Goal: Information Seeking & Learning: Learn about a topic

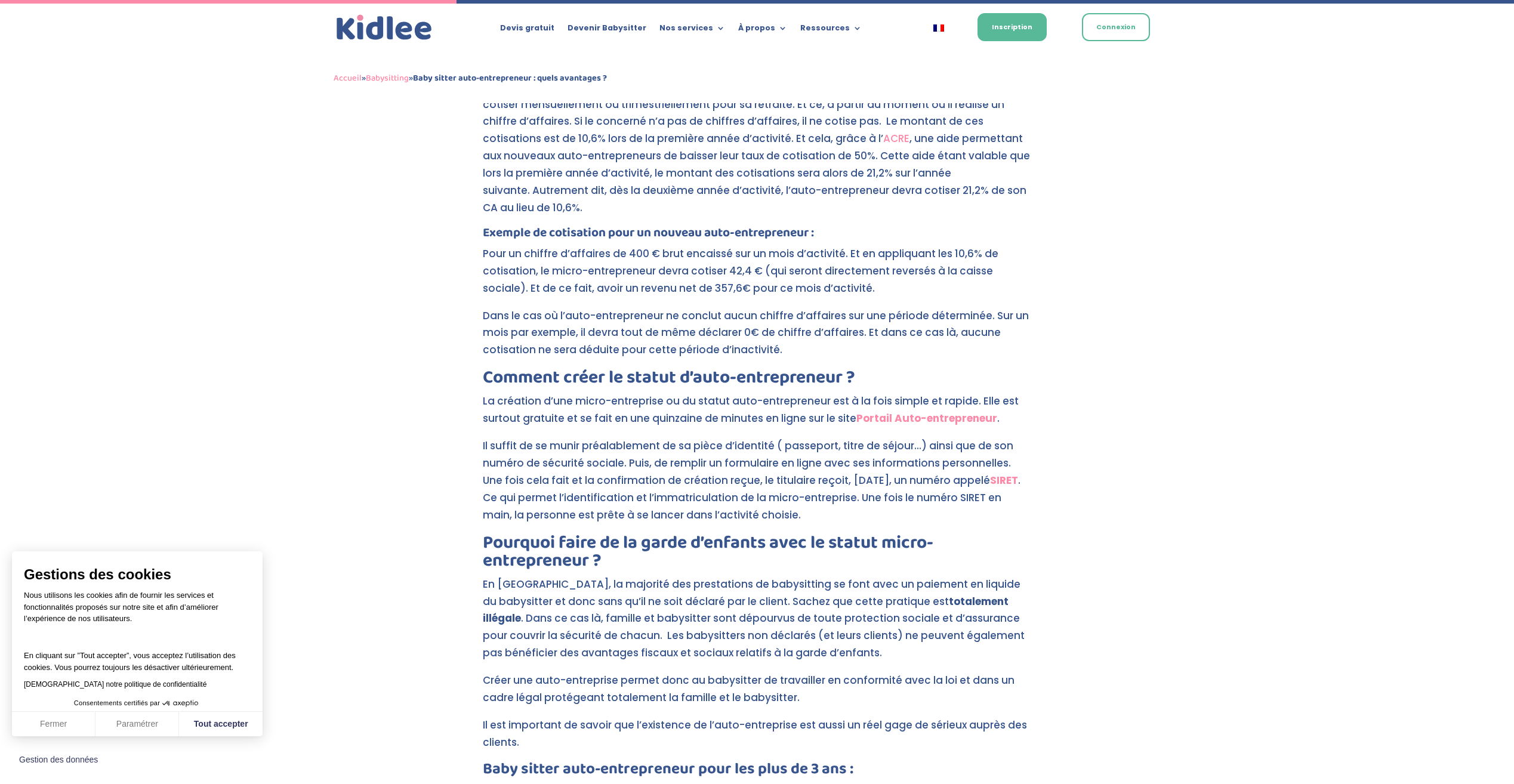
scroll to position [988, 0]
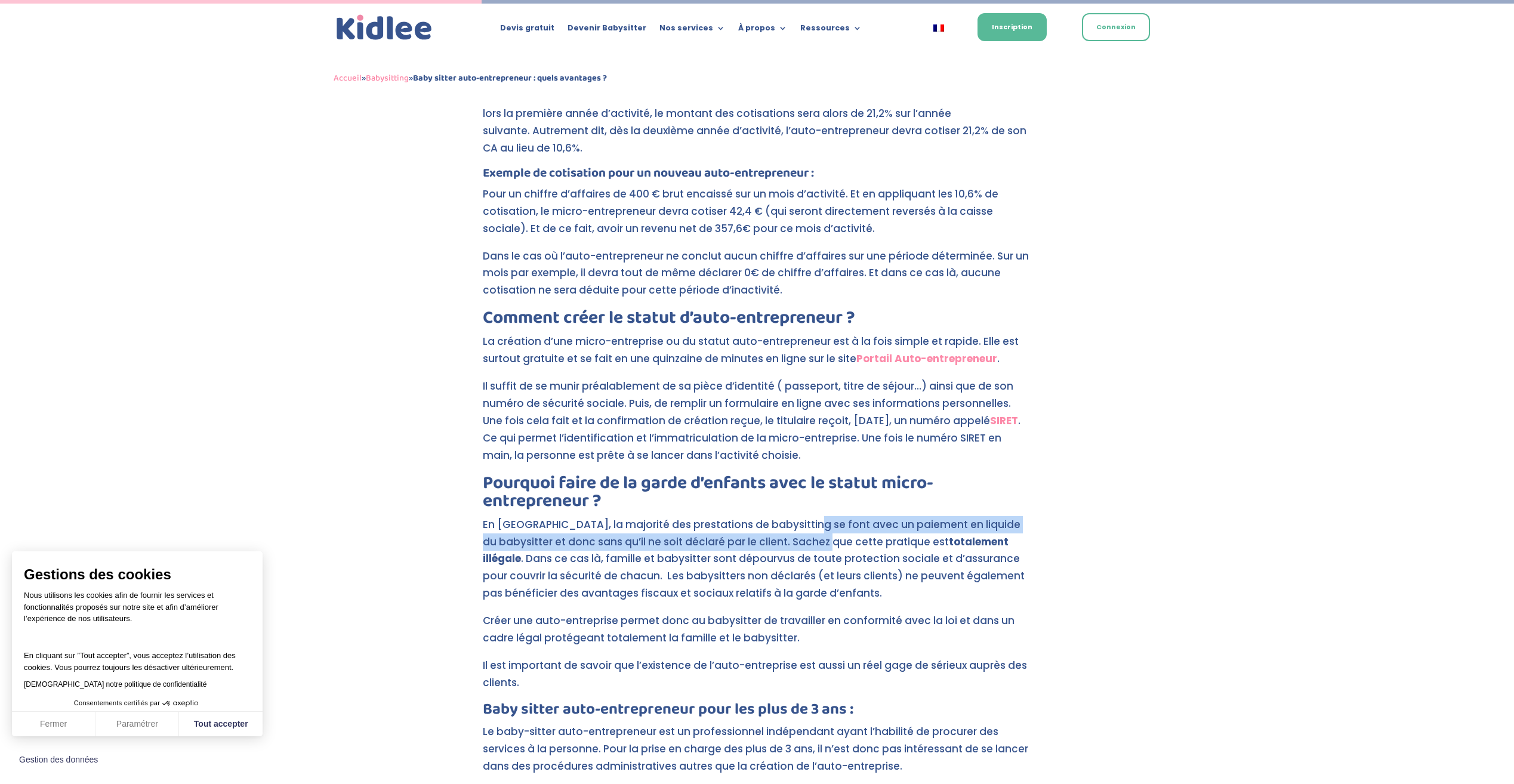
drag, startPoint x: 797, startPoint y: 504, endPoint x: 799, endPoint y: 520, distance: 16.1
click at [799, 520] on p "En [GEOGRAPHIC_DATA], la majorité des prestations de babysitting se font avec u…" at bounding box center [757, 564] width 549 height 97
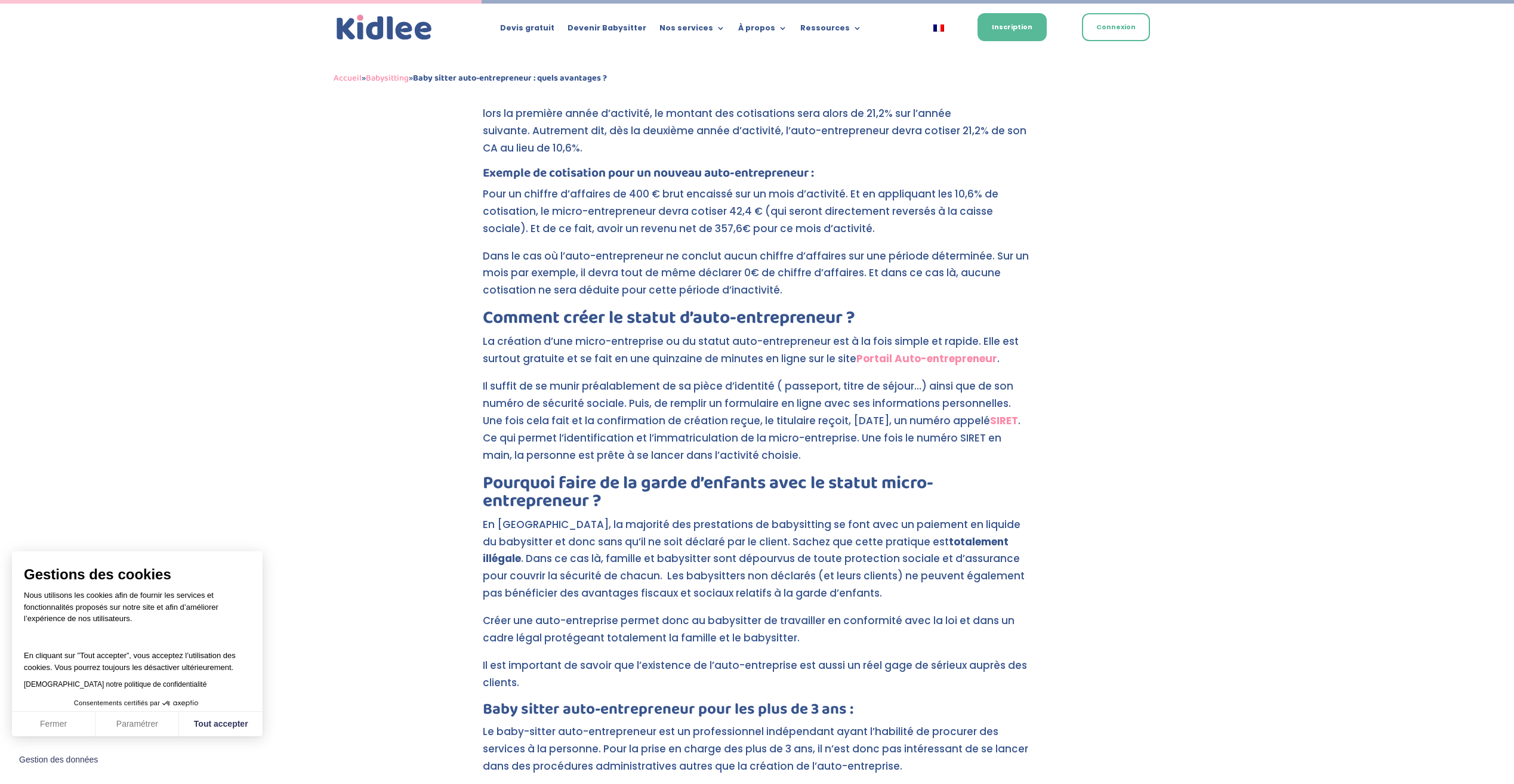
drag, startPoint x: 799, startPoint y: 520, endPoint x: 705, endPoint y: 570, distance: 106.5
click at [714, 570] on p "En [GEOGRAPHIC_DATA], la majorité des prestations de babysitting se font avec u…" at bounding box center [757, 564] width 549 height 97
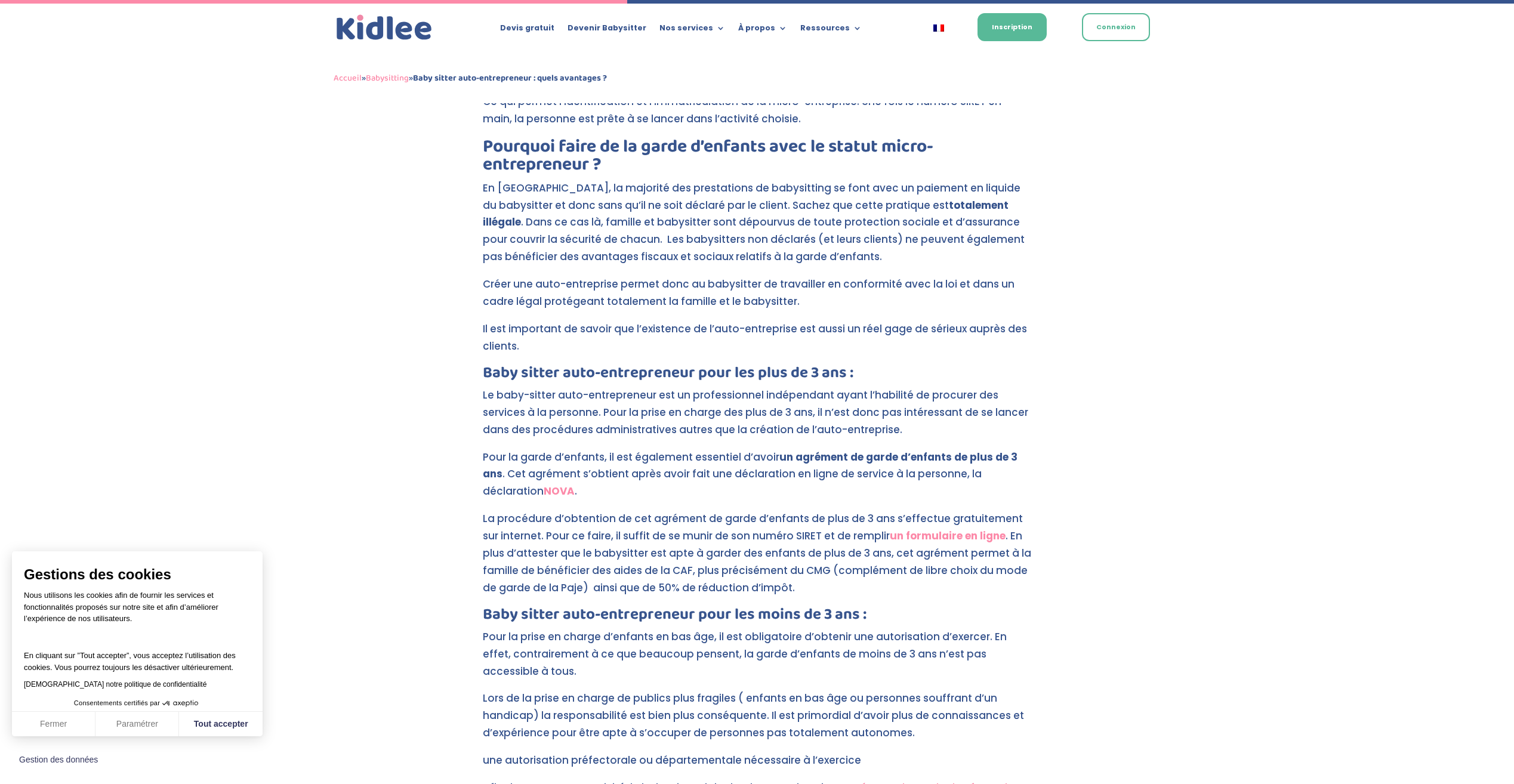
scroll to position [1346, 0]
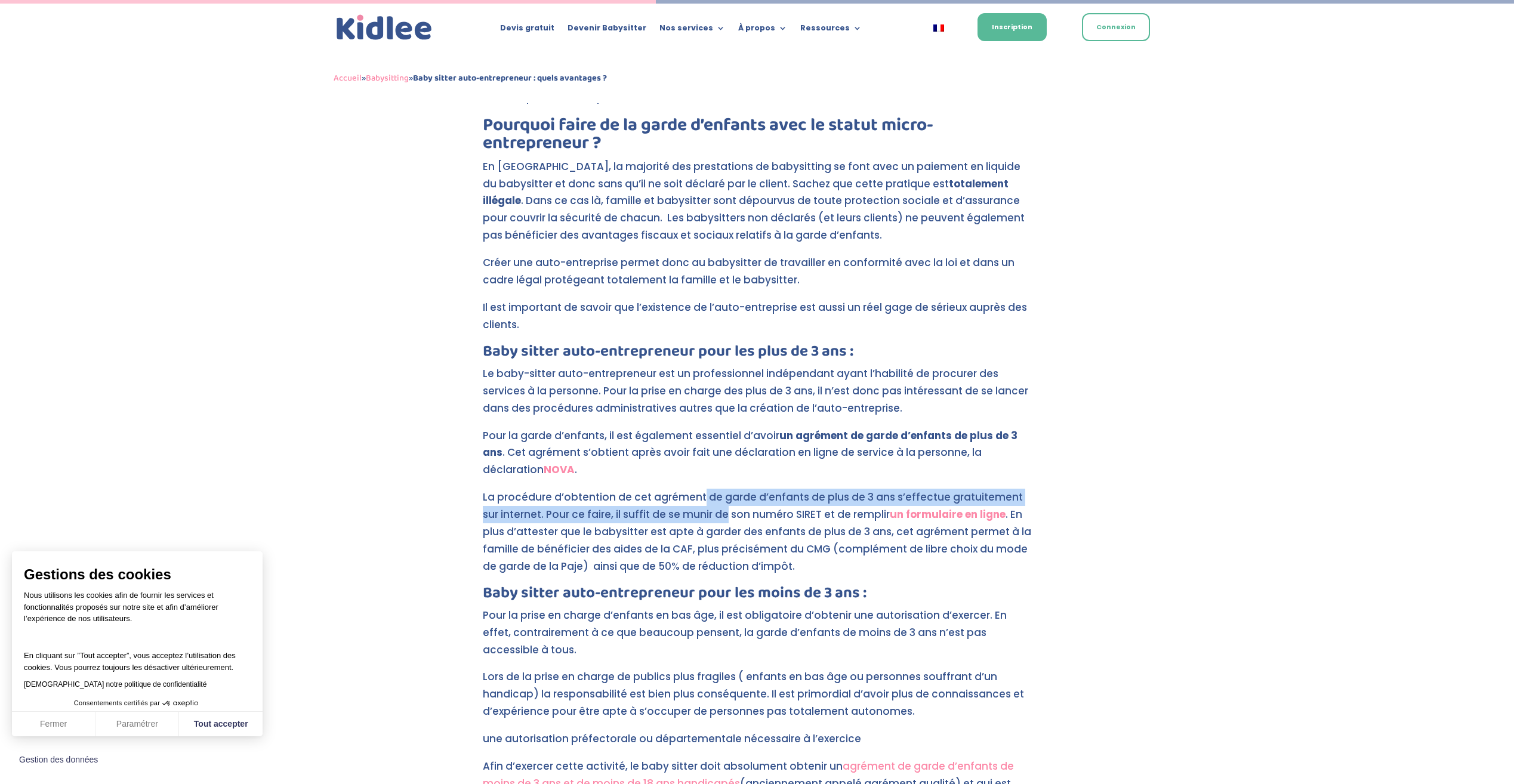
drag, startPoint x: 701, startPoint y: 473, endPoint x: 707, endPoint y: 494, distance: 21.8
click at [707, 494] on p "La procédure d’obtention de cet agrément de garde d’enfants de plus de 3 ans s’…" at bounding box center [757, 536] width 549 height 97
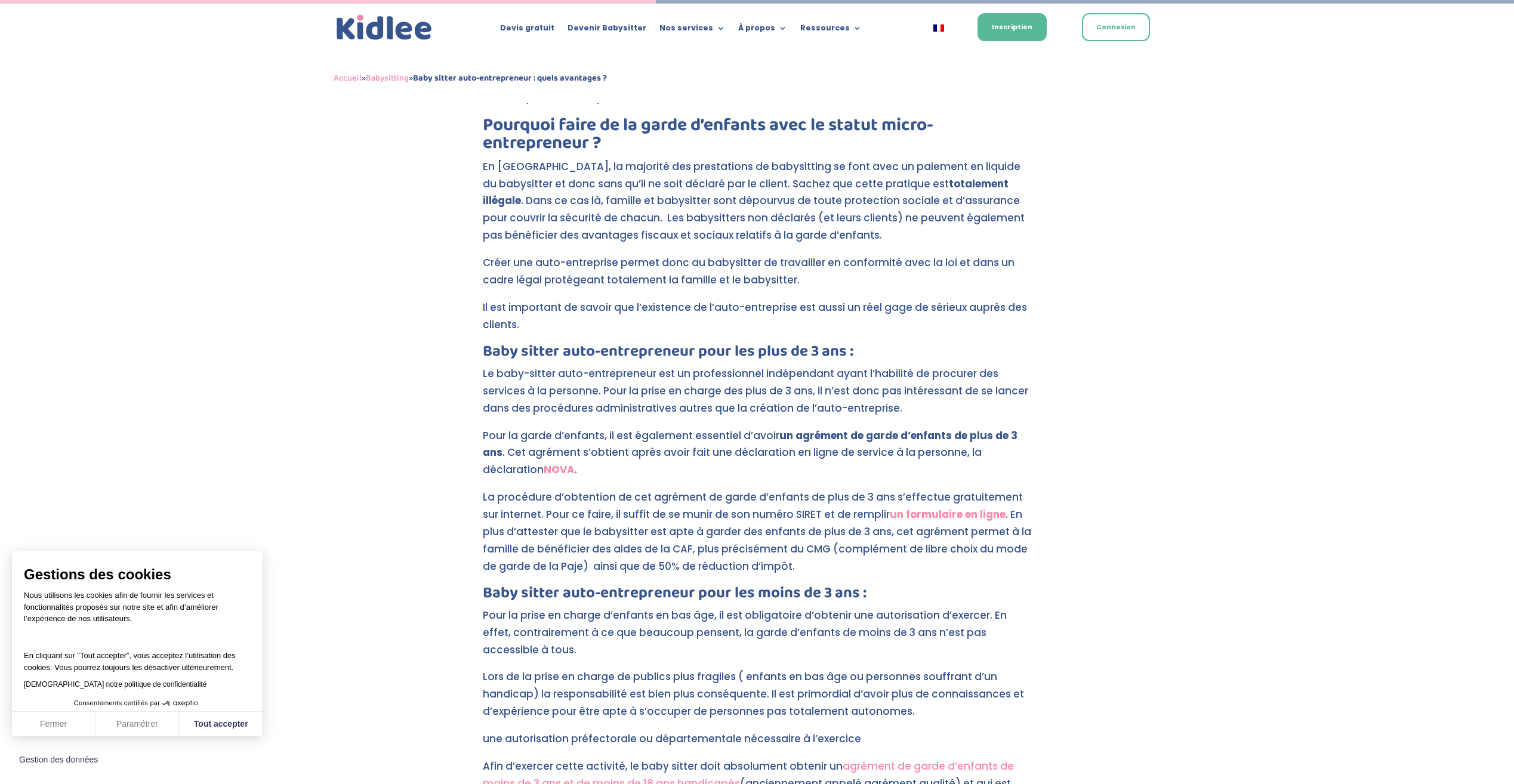
click at [571, 522] on p "La procédure d’obtention de cet agrément de garde d’enfants de plus de 3 ans s’…" at bounding box center [757, 536] width 549 height 97
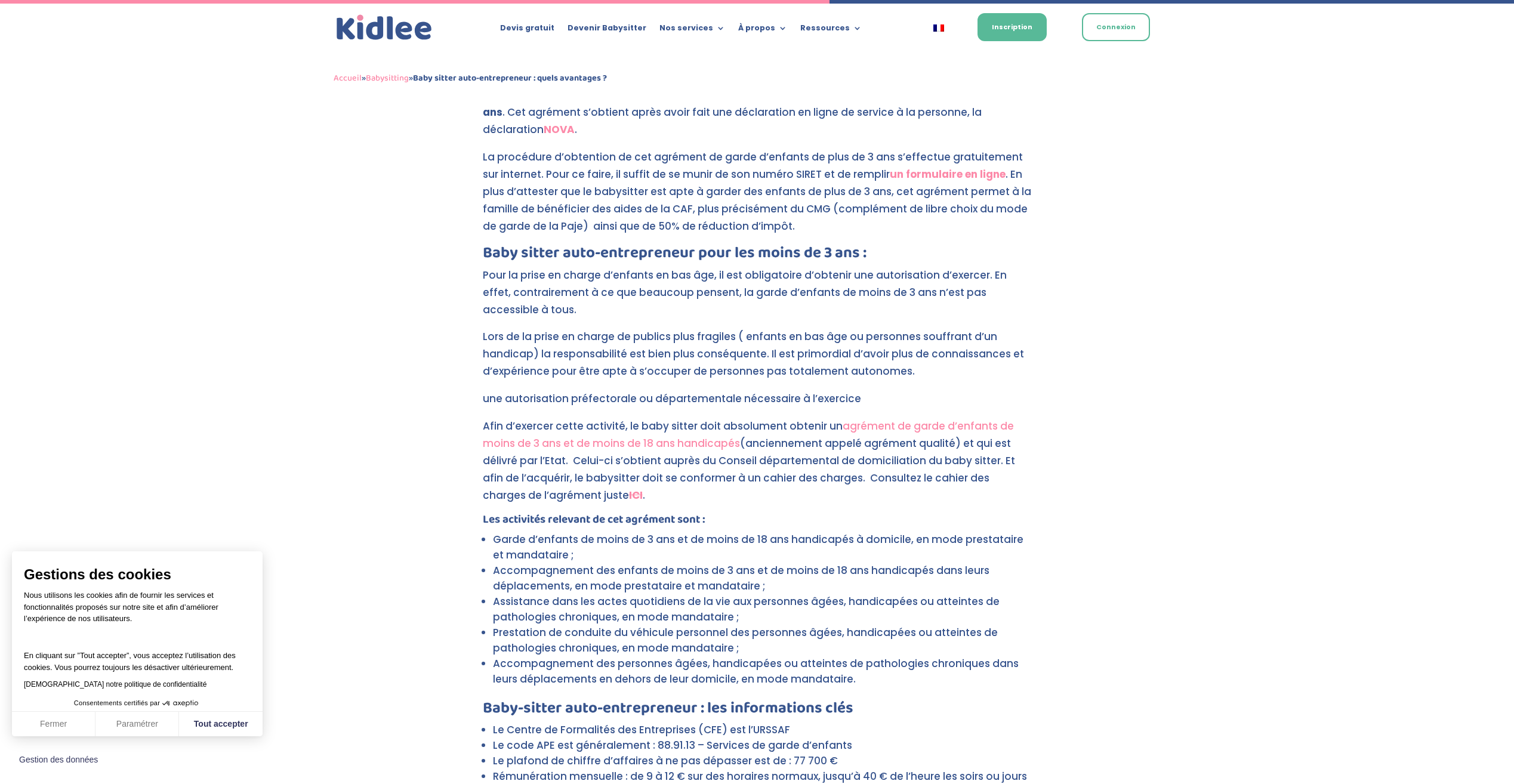
scroll to position [1704, 0]
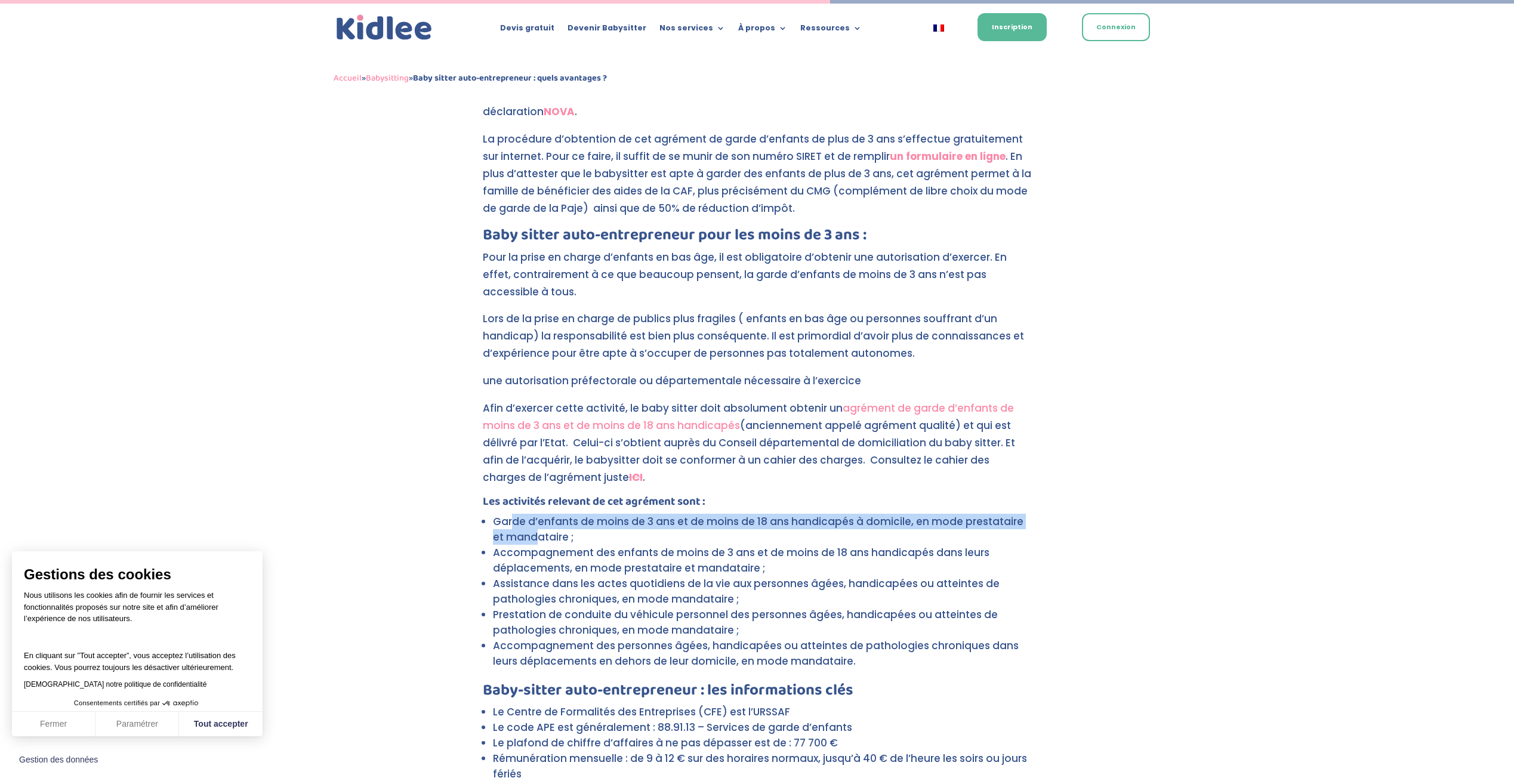
drag, startPoint x: 511, startPoint y: 507, endPoint x: 527, endPoint y: 521, distance: 21.3
click at [527, 521] on li "Garde d’enfants de moins de 3 ans et de moins de 18 ans handicapés à domicile, …" at bounding box center [762, 529] width 539 height 31
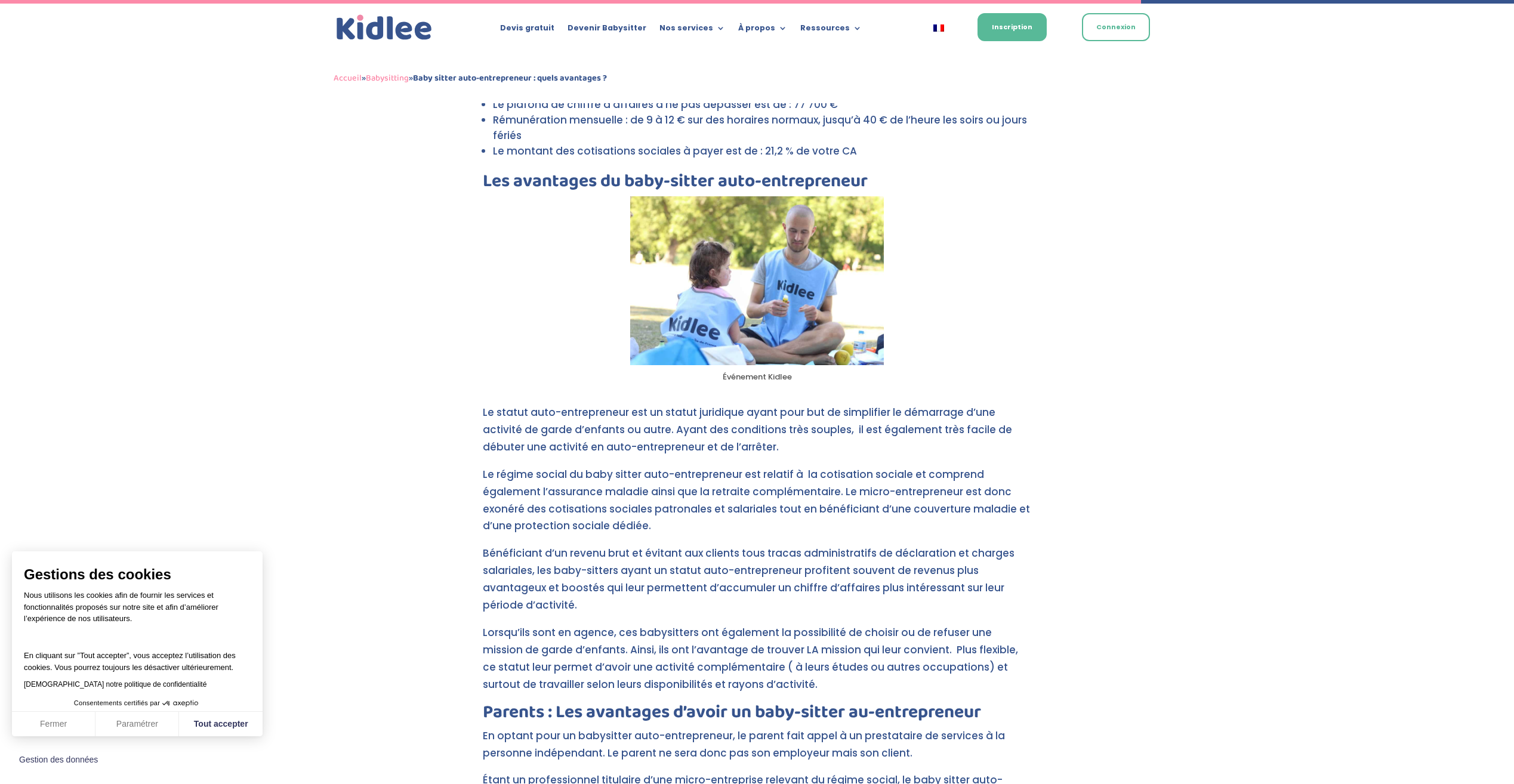
scroll to position [2361, 0]
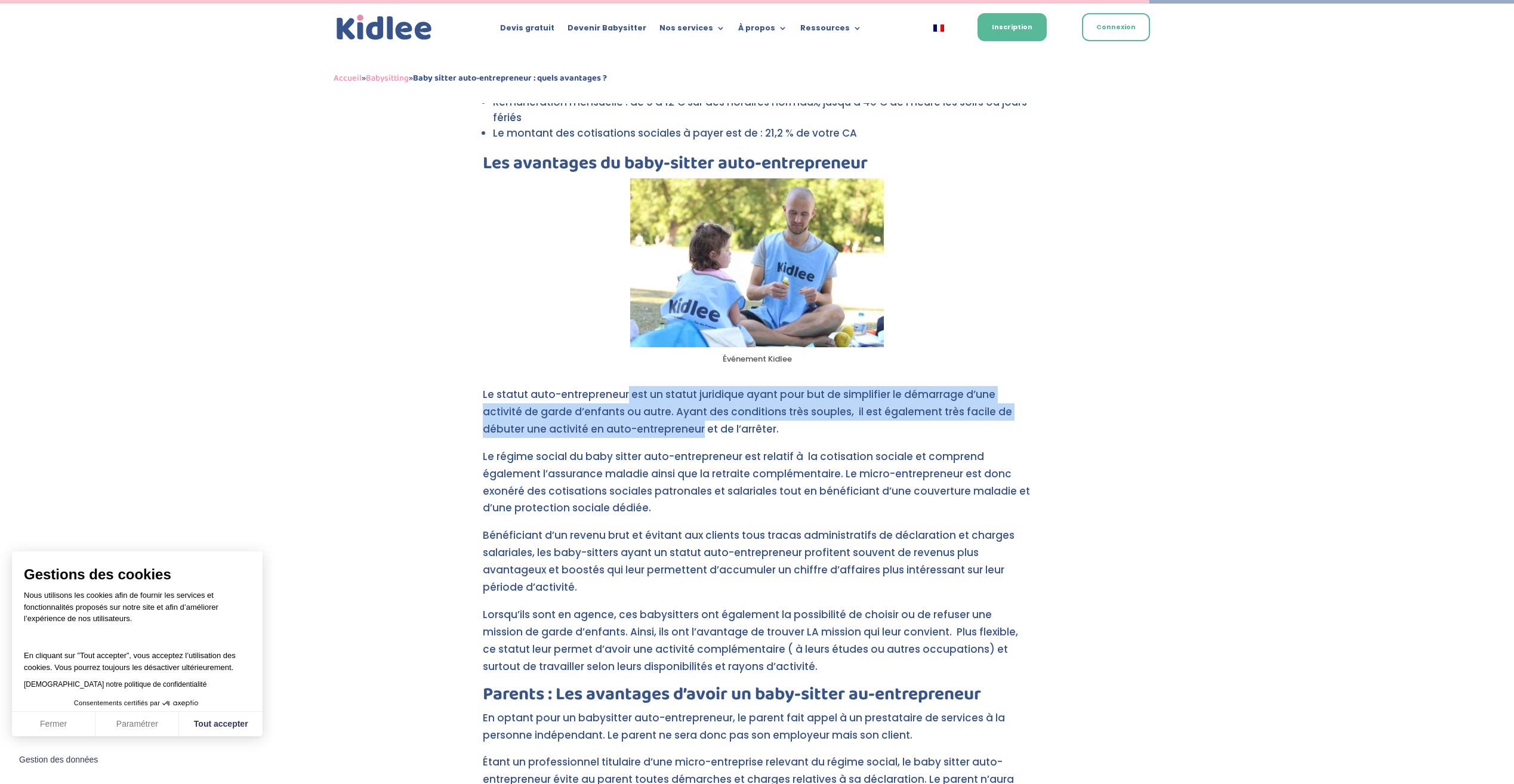
drag, startPoint x: 624, startPoint y: 382, endPoint x: 636, endPoint y: 409, distance: 29.5
click at [636, 409] on p "Le statut auto-entrepreneur est un statut juridique ayant pour but de simplifie…" at bounding box center [757, 417] width 549 height 62
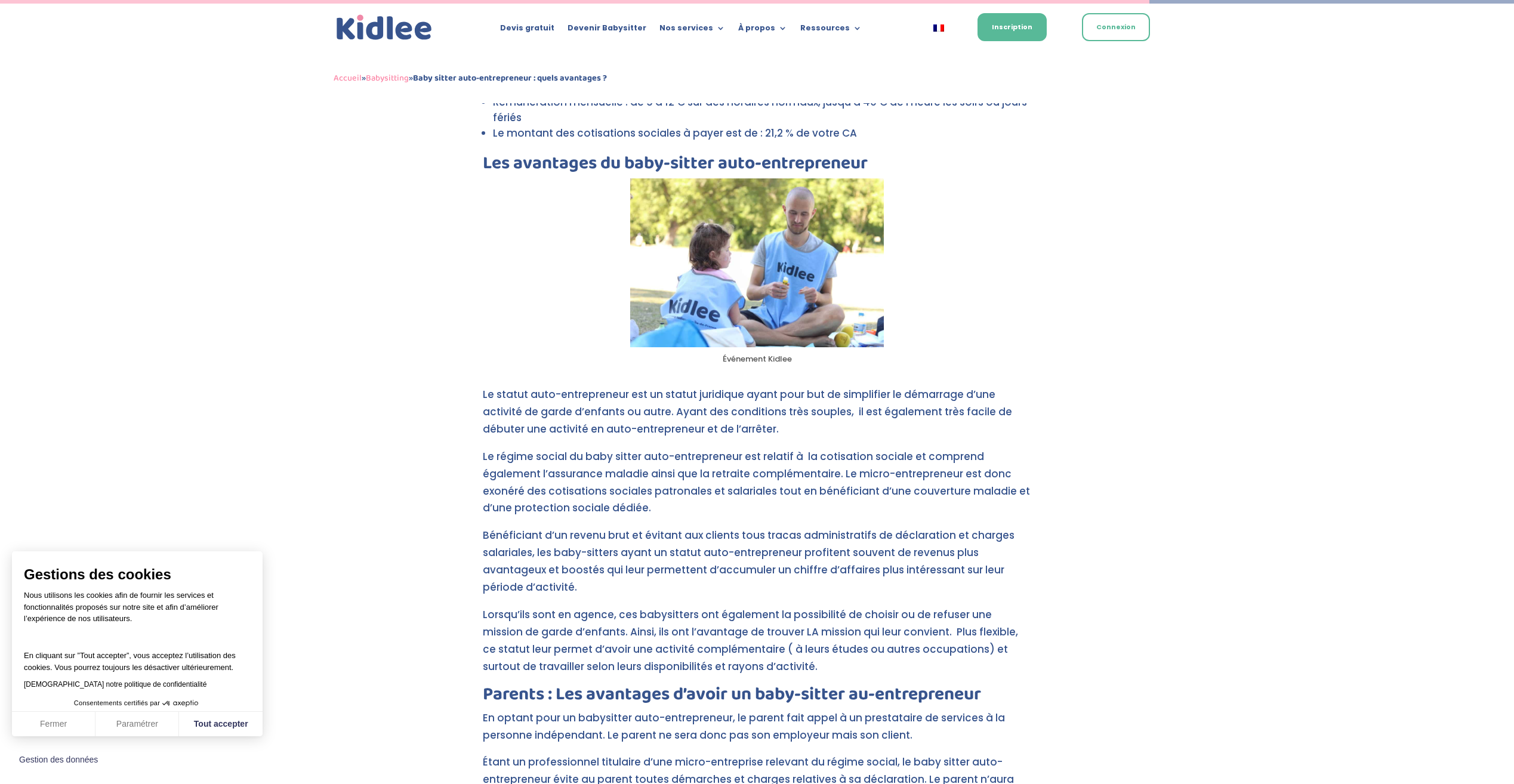
drag, startPoint x: 636, startPoint y: 409, endPoint x: 615, endPoint y: 478, distance: 72.1
click at [615, 478] on p "Le régime social du baby sitter auto-entrepreneur est relatif à la cotisation s…" at bounding box center [757, 488] width 549 height 80
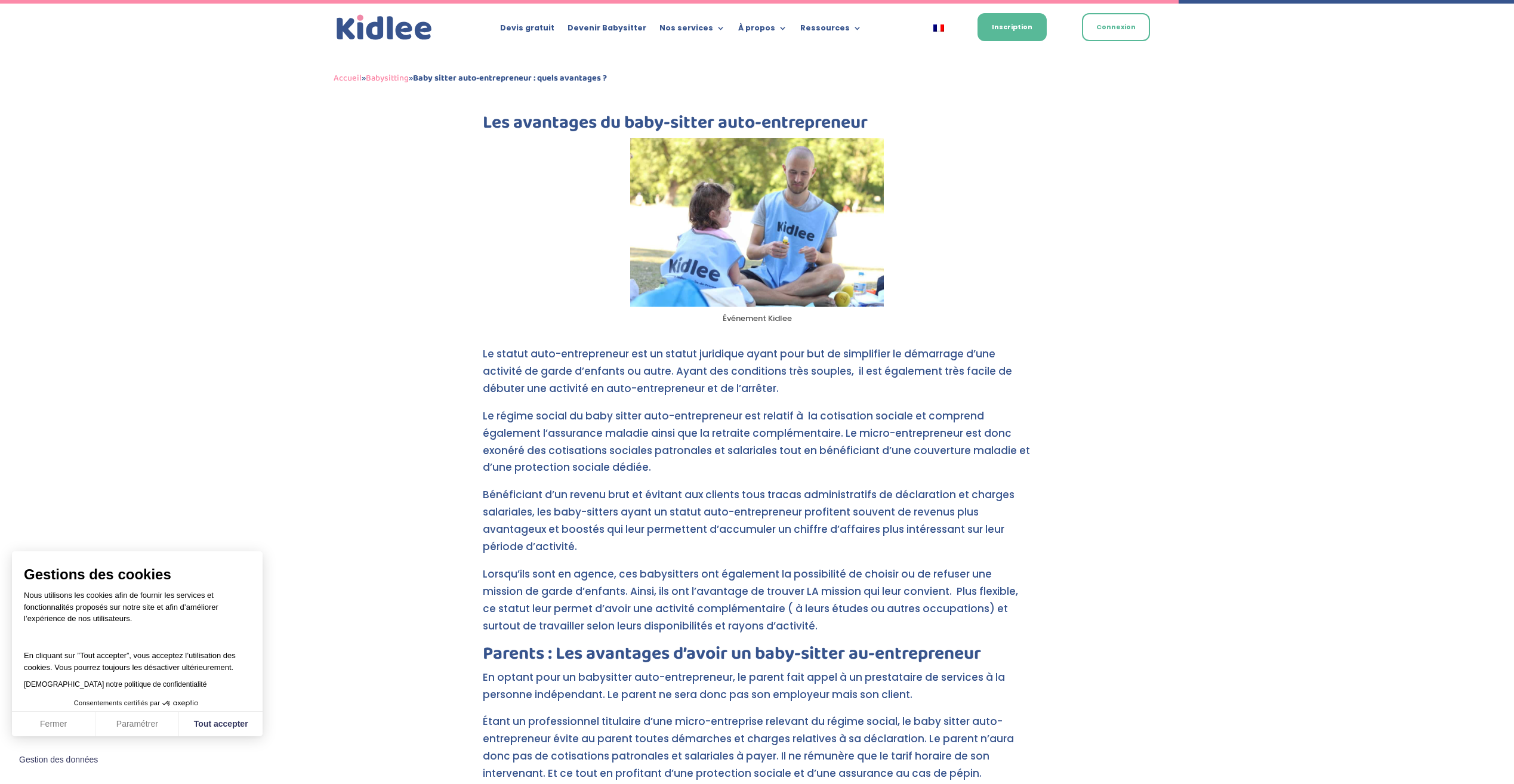
scroll to position [2421, 0]
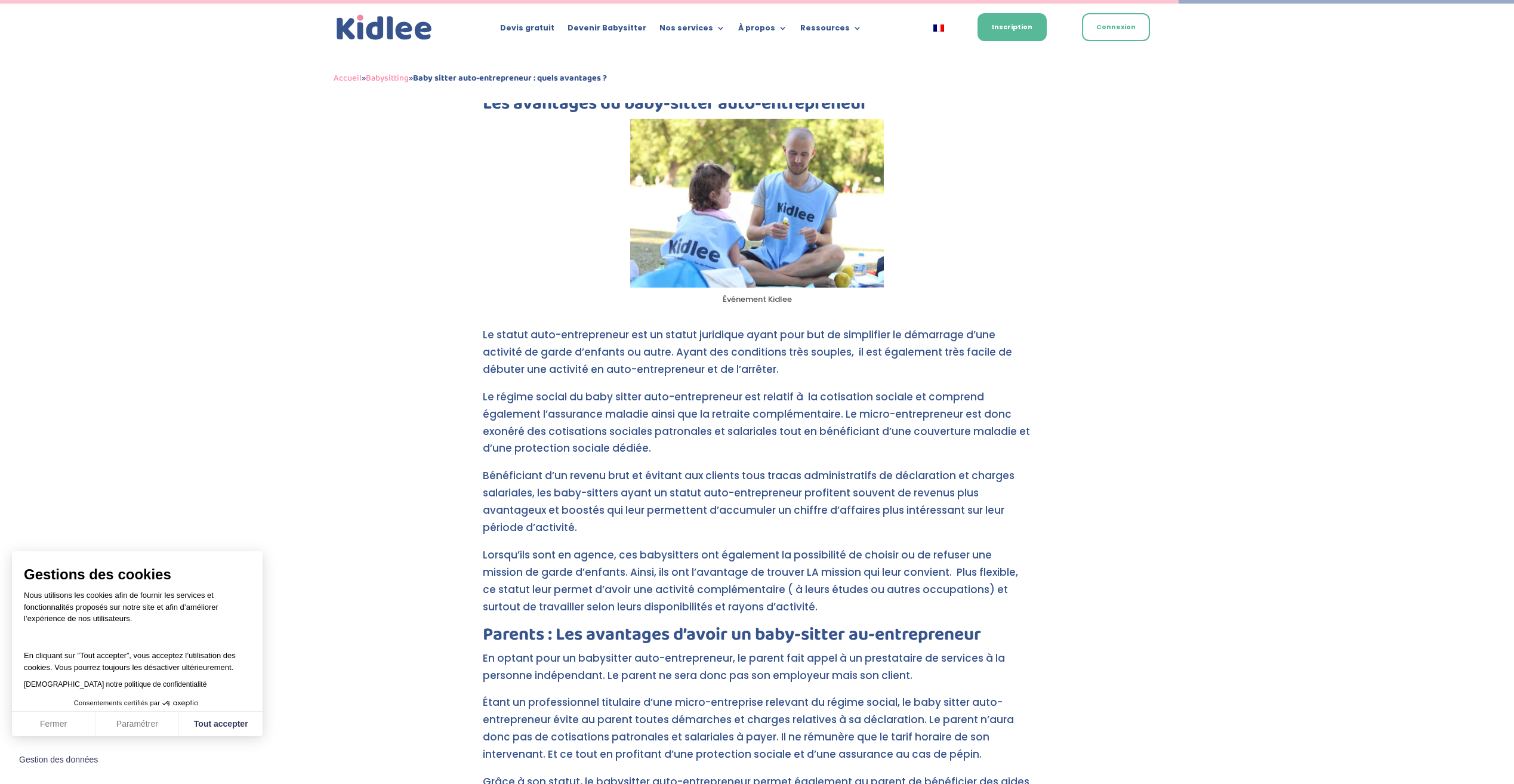
drag, startPoint x: 533, startPoint y: 403, endPoint x: 684, endPoint y: 429, distance: 153.2
click at [684, 429] on p "Le régime social du baby sitter auto-entrepreneur est relatif à la cotisation s…" at bounding box center [757, 428] width 549 height 80
drag, startPoint x: 684, startPoint y: 429, endPoint x: 672, endPoint y: 441, distance: 17.0
click at [672, 441] on p "Le régime social du baby sitter auto-entrepreneur est relatif à la cotisation s…" at bounding box center [757, 428] width 549 height 80
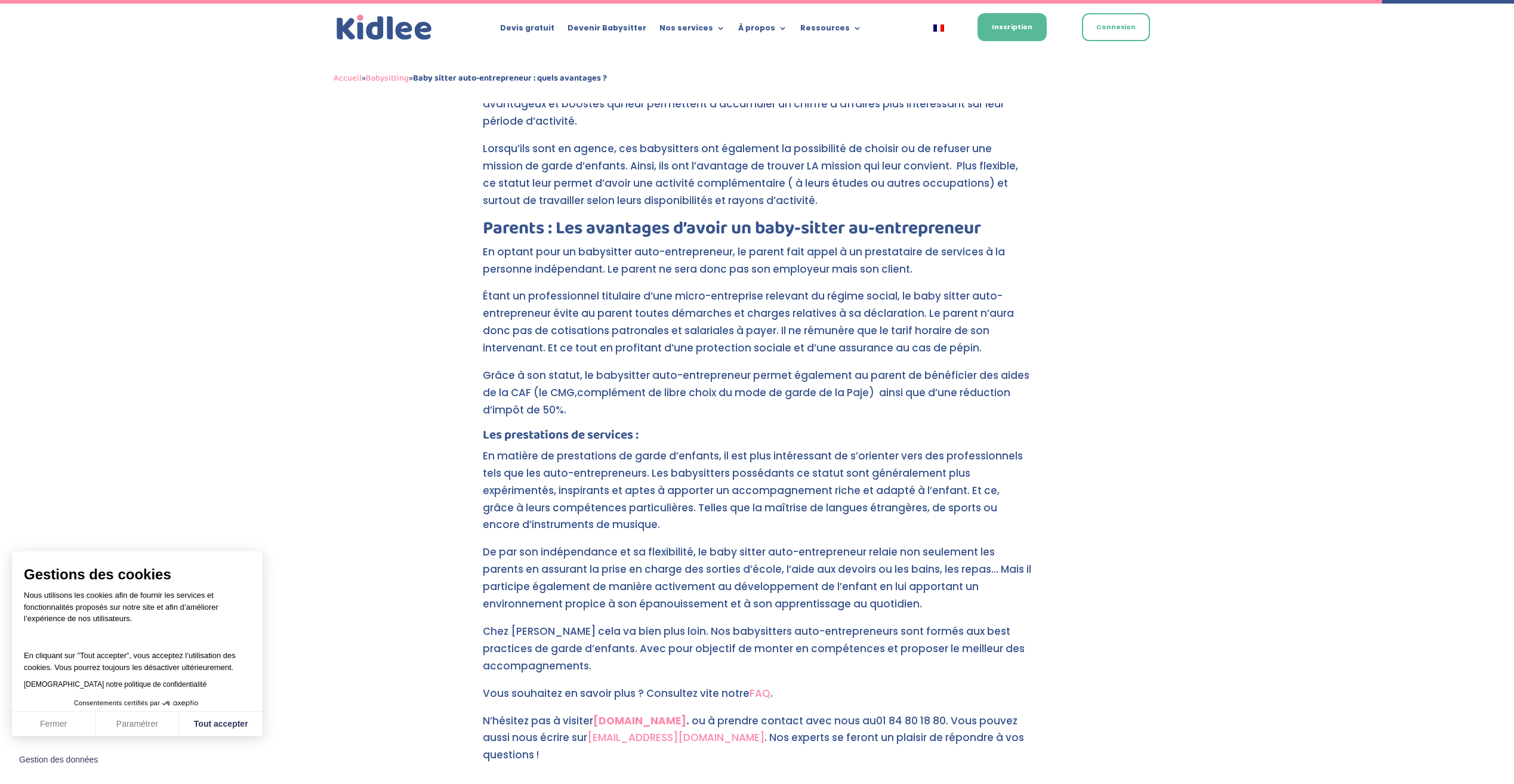
scroll to position [2838, 0]
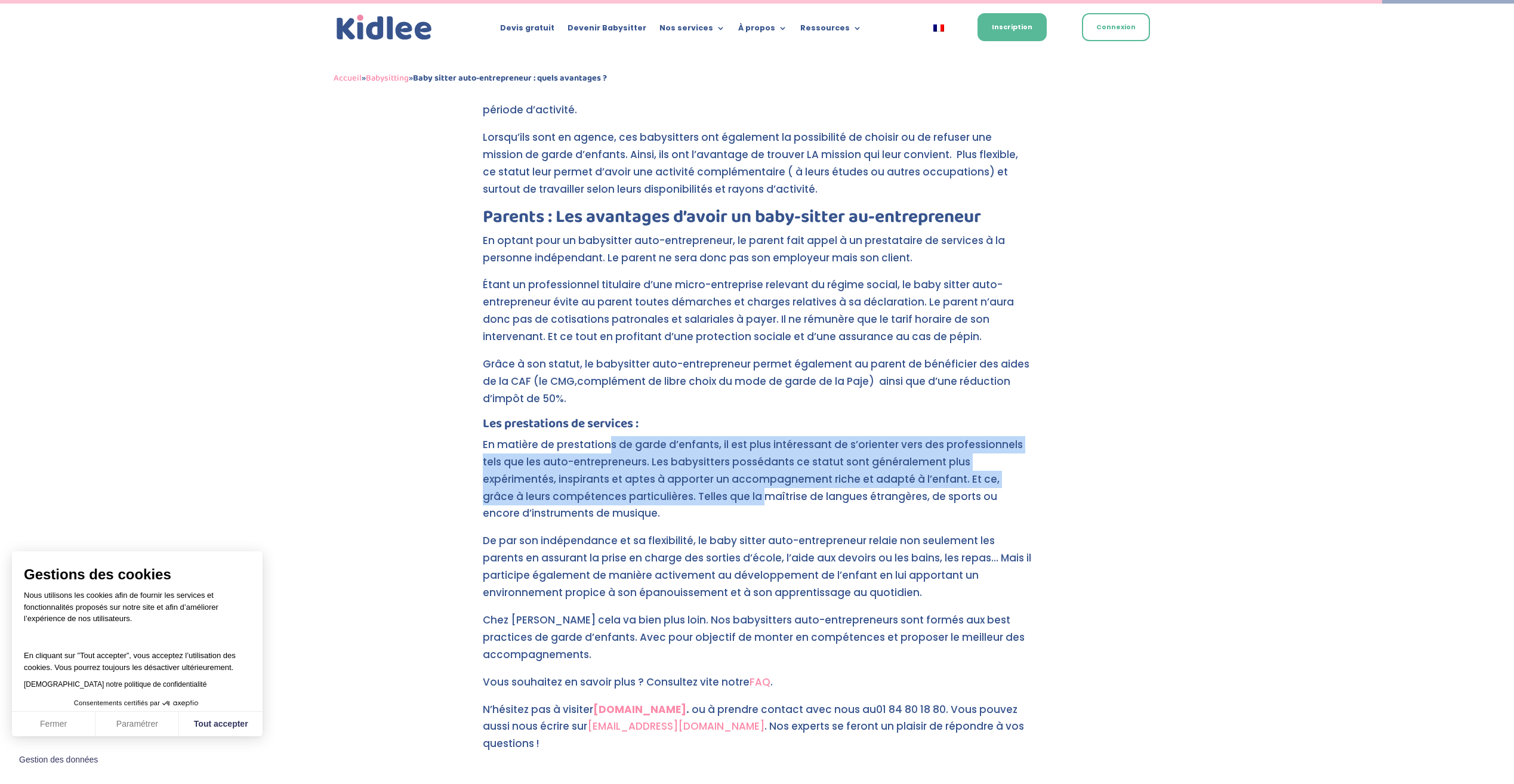
drag, startPoint x: 611, startPoint y: 425, endPoint x: 719, endPoint y: 486, distance: 124.0
click at [719, 486] on p "En matière de prestations de garde d’enfants, il est plus intéressant de s’orie…" at bounding box center [757, 484] width 549 height 97
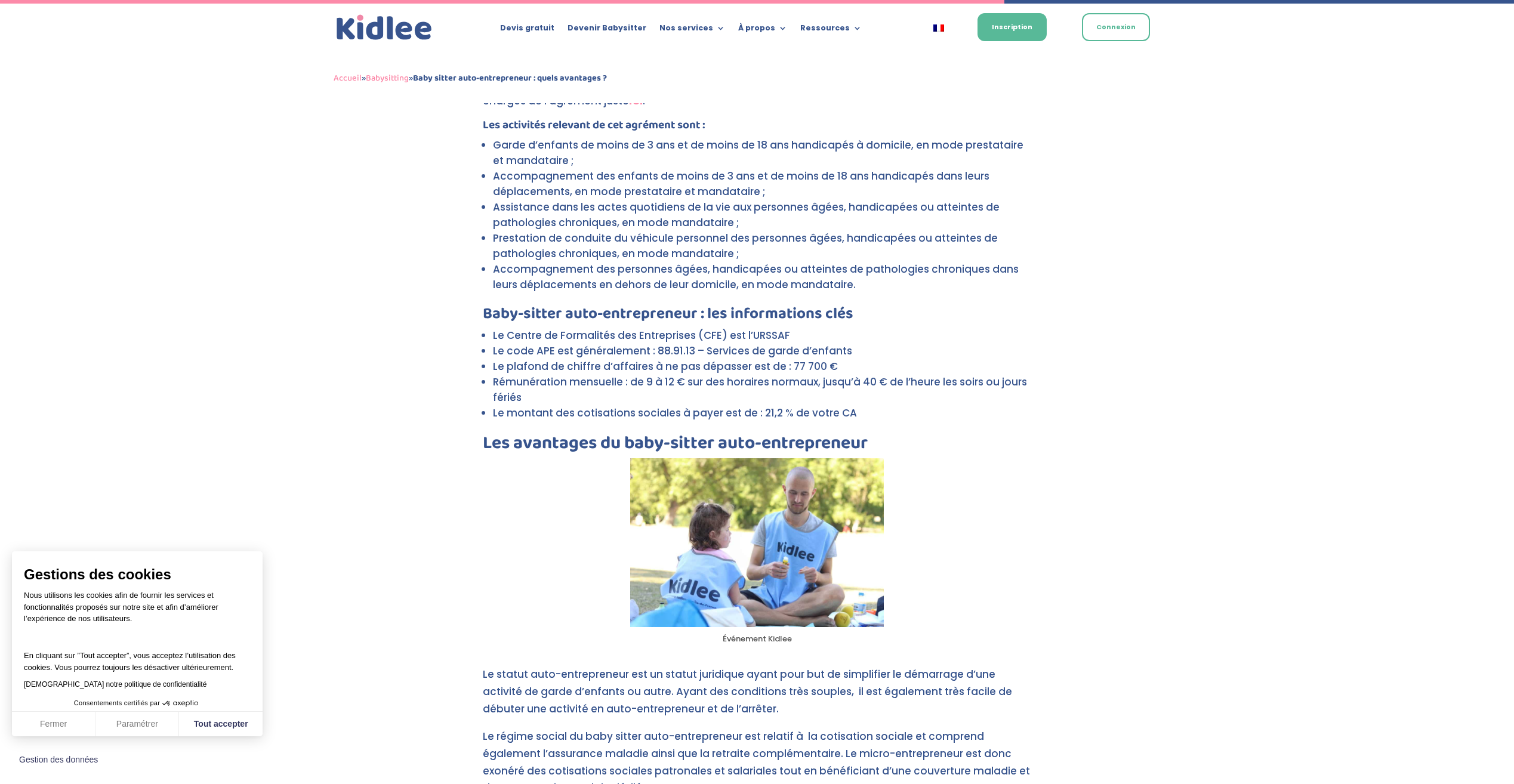
scroll to position [2062, 0]
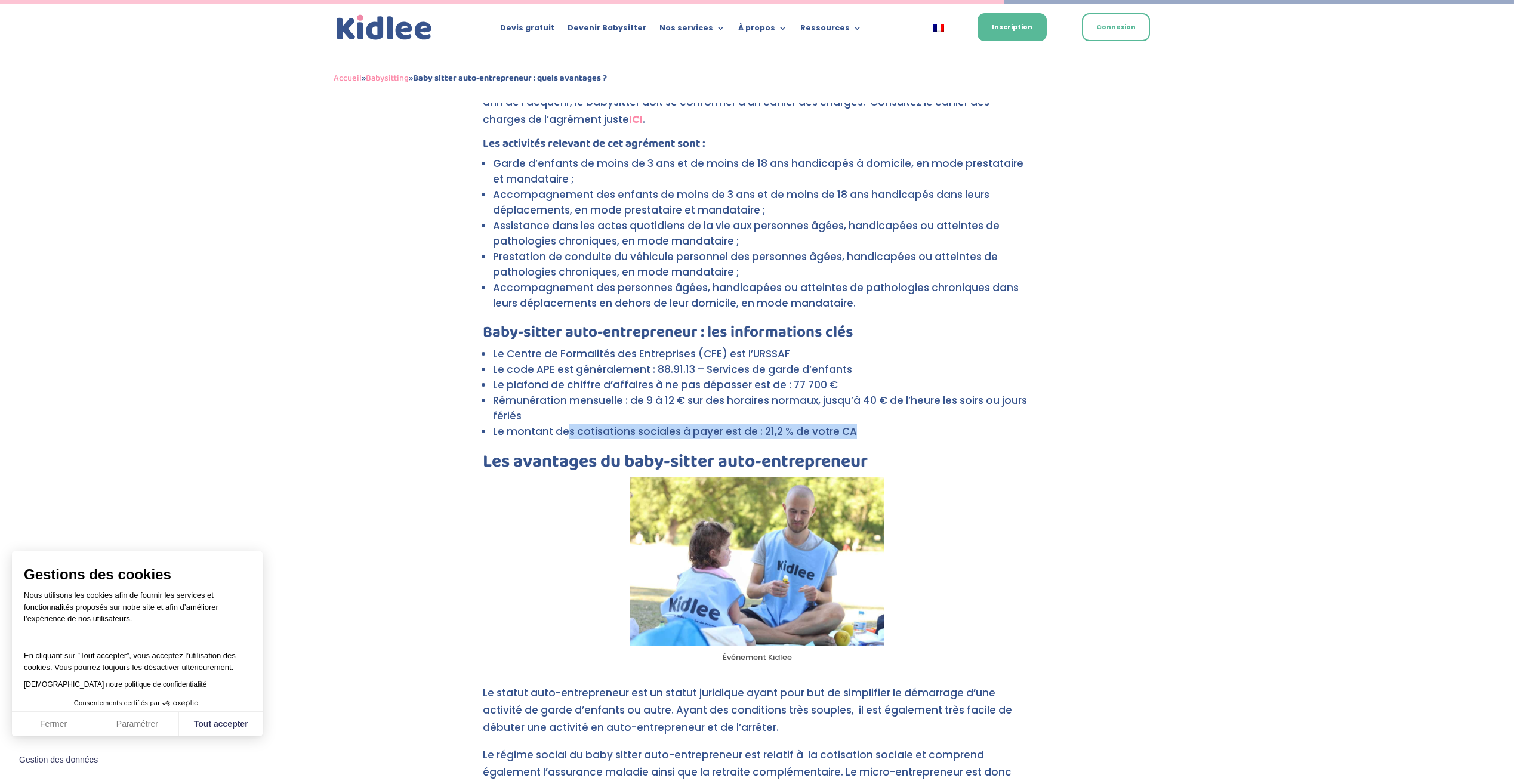
drag, startPoint x: 564, startPoint y: 417, endPoint x: 868, endPoint y: 417, distance: 304.0
click at [868, 423] on li "Le montant des cotisations sociales à payer est de : 21,2 % de votre CA" at bounding box center [762, 431] width 539 height 15
drag, startPoint x: 868, startPoint y: 417, endPoint x: 1006, endPoint y: 415, distance: 138.0
click at [1006, 423] on li "Le montant des cotisations sociales à payer est de : 21,2 % de votre CA" at bounding box center [762, 431] width 539 height 15
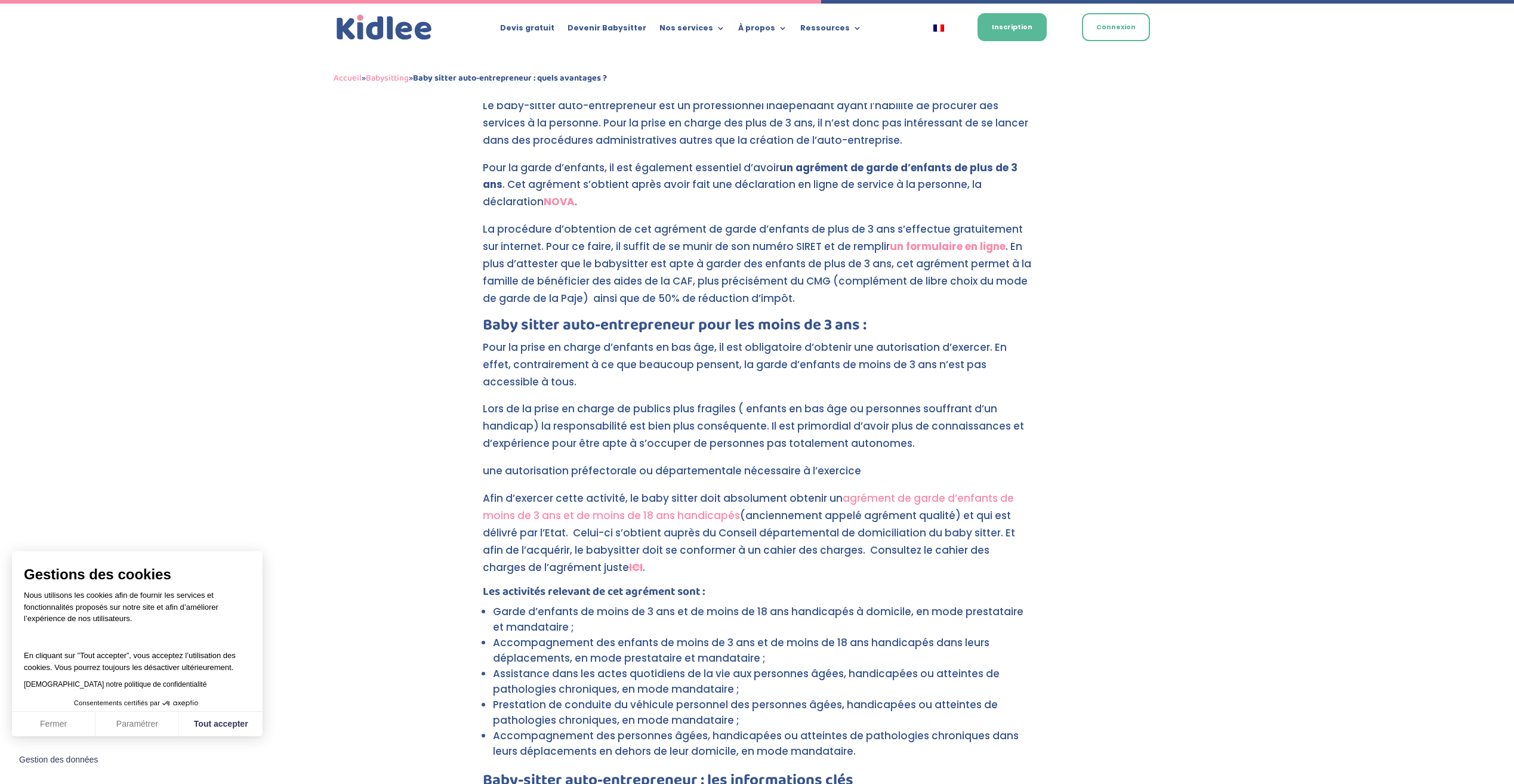
scroll to position [1585, 0]
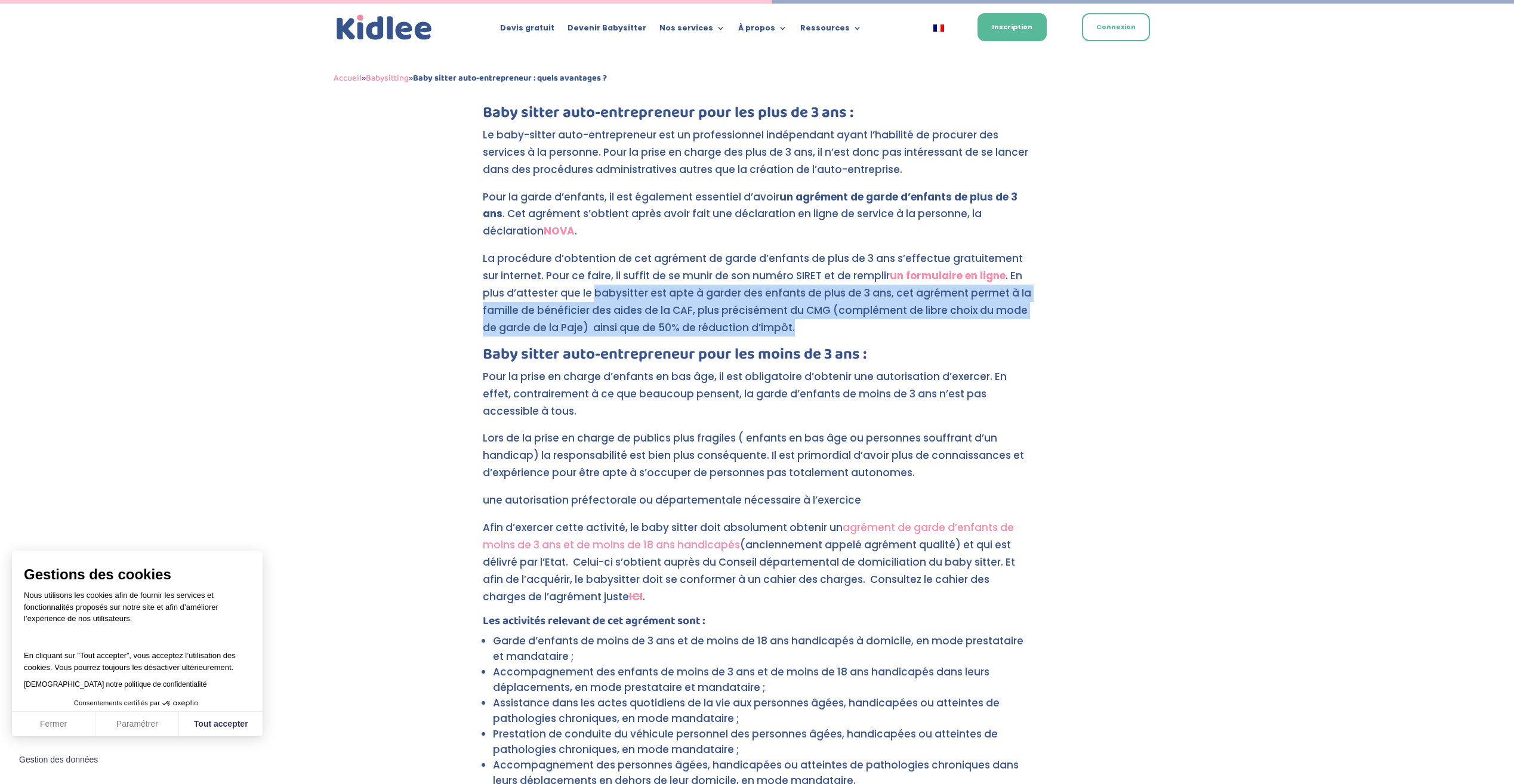
drag, startPoint x: 569, startPoint y: 281, endPoint x: 794, endPoint y: 308, distance: 226.6
click at [794, 308] on p "La procédure d’obtention de cet agrément de garde d’enfants de plus de 3 ans s’…" at bounding box center [757, 298] width 549 height 97
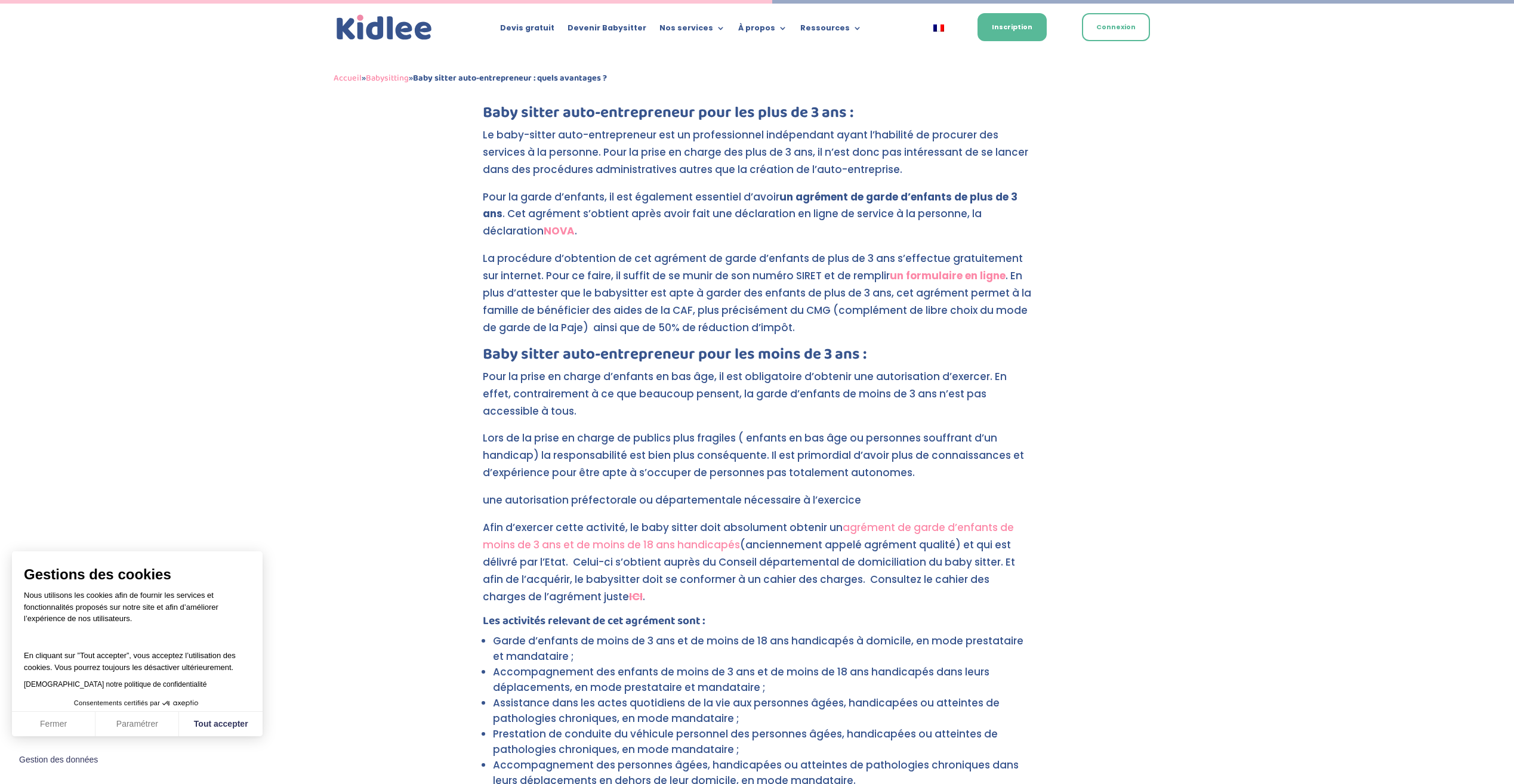
drag, startPoint x: 716, startPoint y: 227, endPoint x: 869, endPoint y: 243, distance: 153.8
click at [725, 227] on p "Pour la garde d’enfants, il est également essentiel d’avoir un agrément de gard…" at bounding box center [757, 219] width 549 height 62
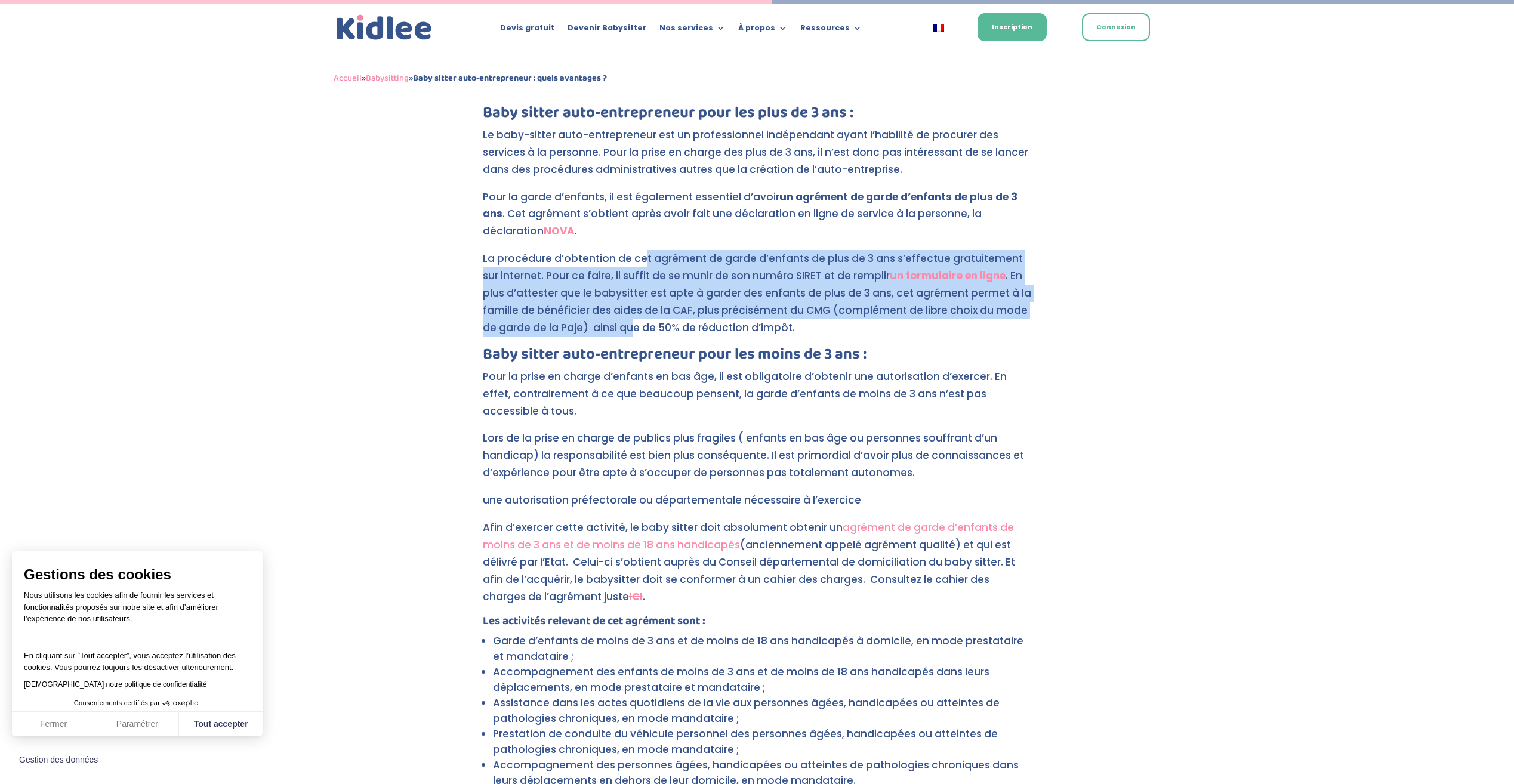
drag, startPoint x: 641, startPoint y: 236, endPoint x: 632, endPoint y: 312, distance: 76.5
click at [632, 312] on p "La procédure d’obtention de cet agrément de garde d’enfants de plus de 3 ans s’…" at bounding box center [757, 298] width 549 height 97
